Goal: Task Accomplishment & Management: Use online tool/utility

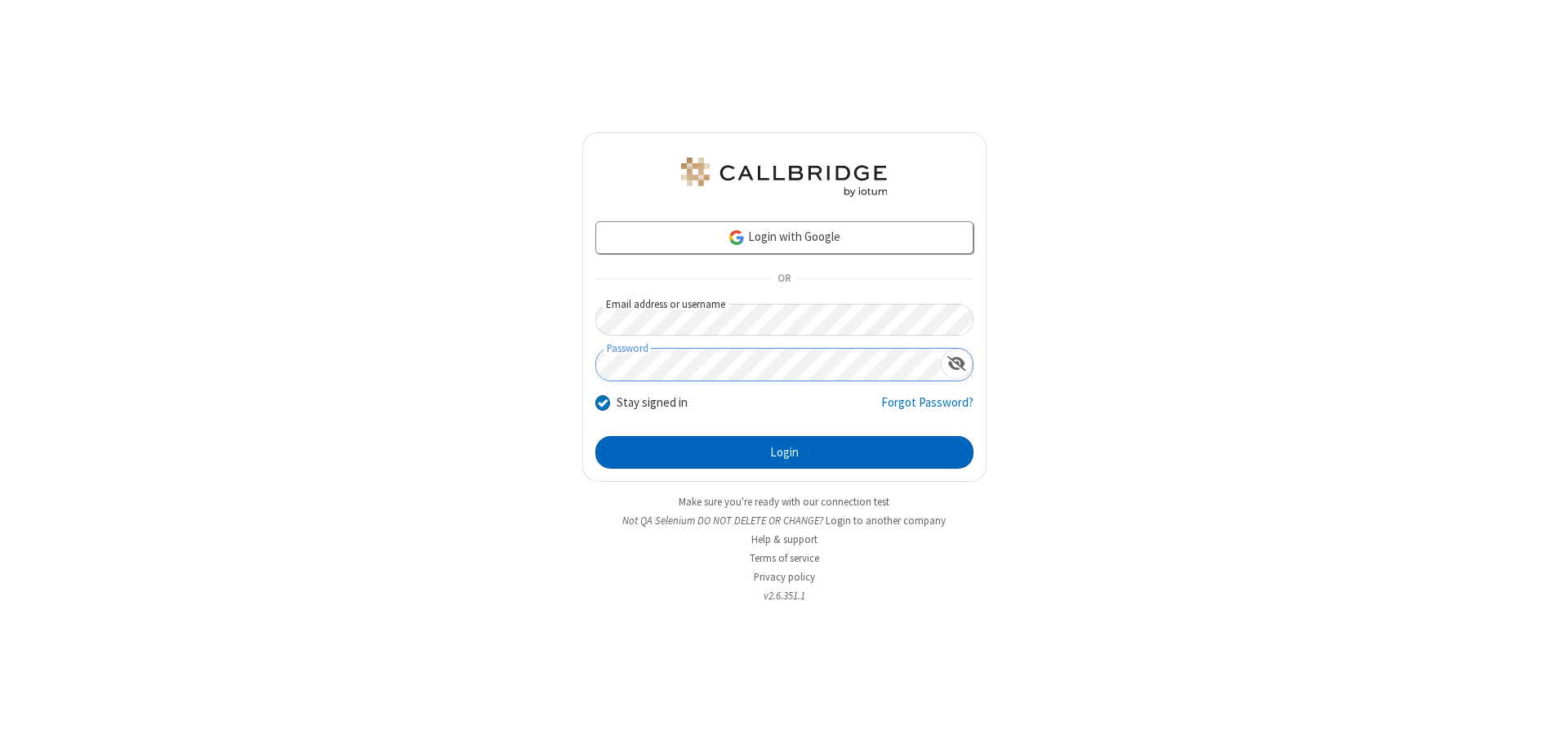
click at [784, 453] on button "Login" at bounding box center [784, 453] width 378 height 33
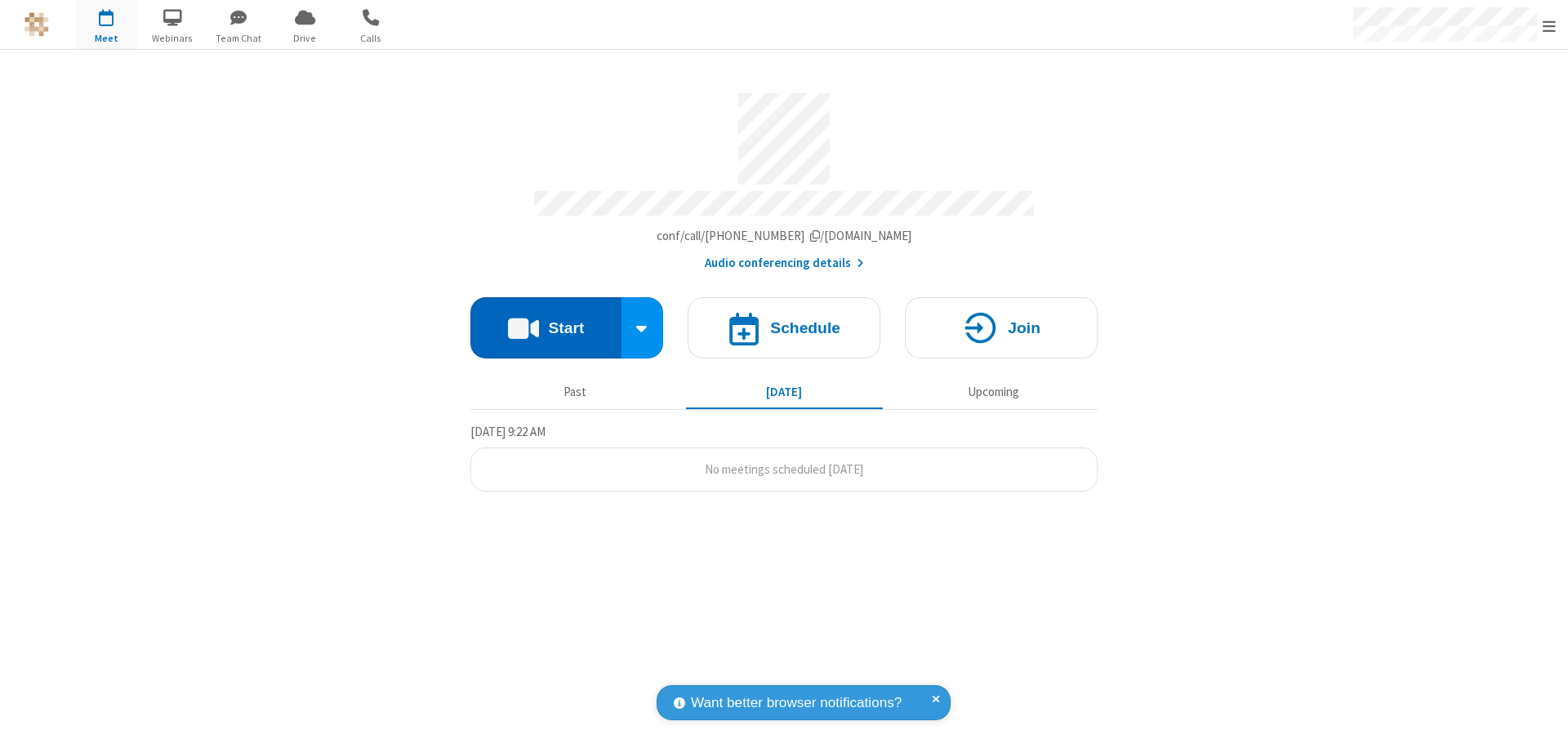
click at [545, 320] on button "Start" at bounding box center [545, 328] width 151 height 62
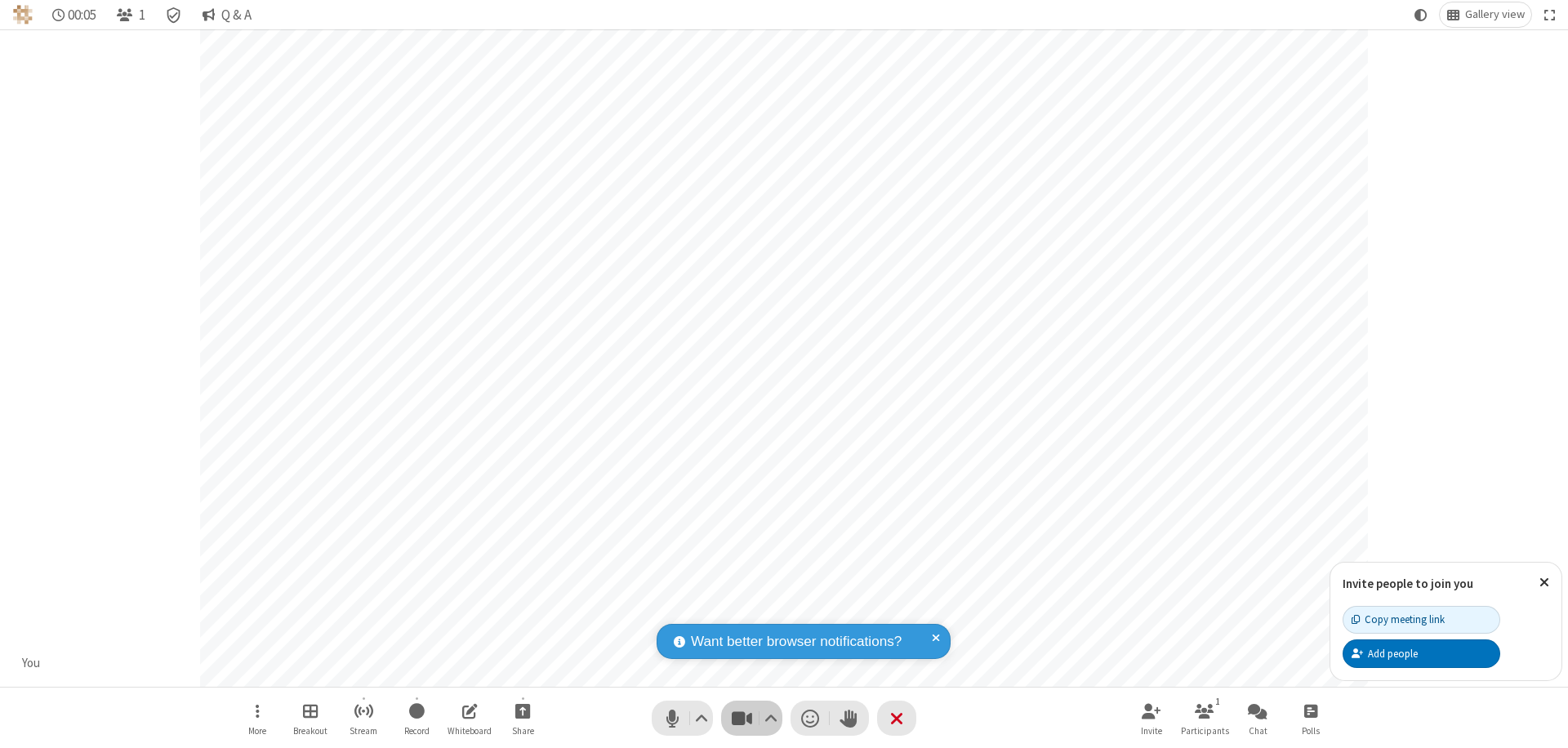
click at [741, 718] on span "Stop video (⌘+Shift+V)" at bounding box center [741, 719] width 25 height 24
click at [741, 718] on span "Start video (⌘+Shift+V)" at bounding box center [741, 719] width 25 height 24
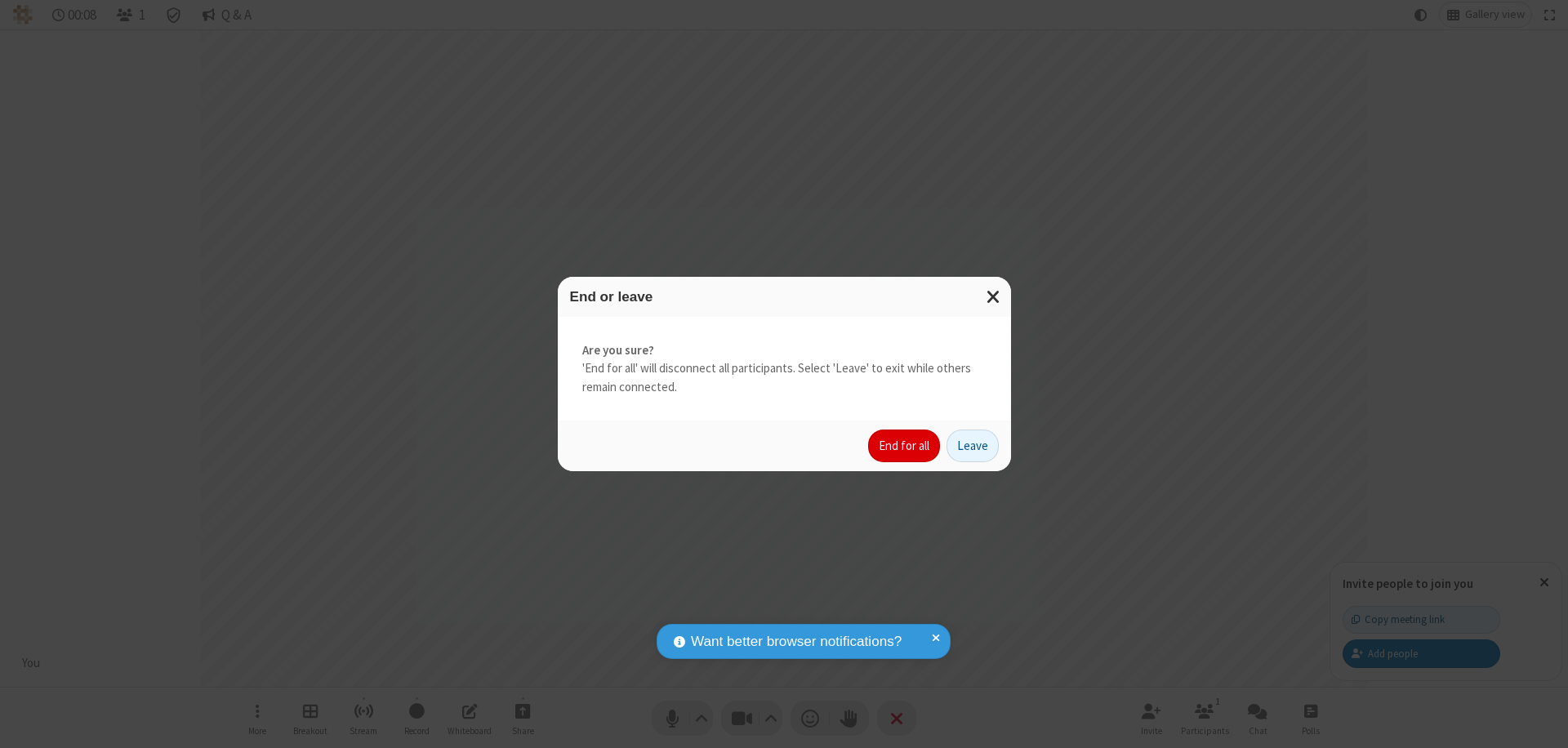
click at [905, 446] on button "End for all" at bounding box center [904, 446] width 72 height 33
